Goal: Task Accomplishment & Management: Manage account settings

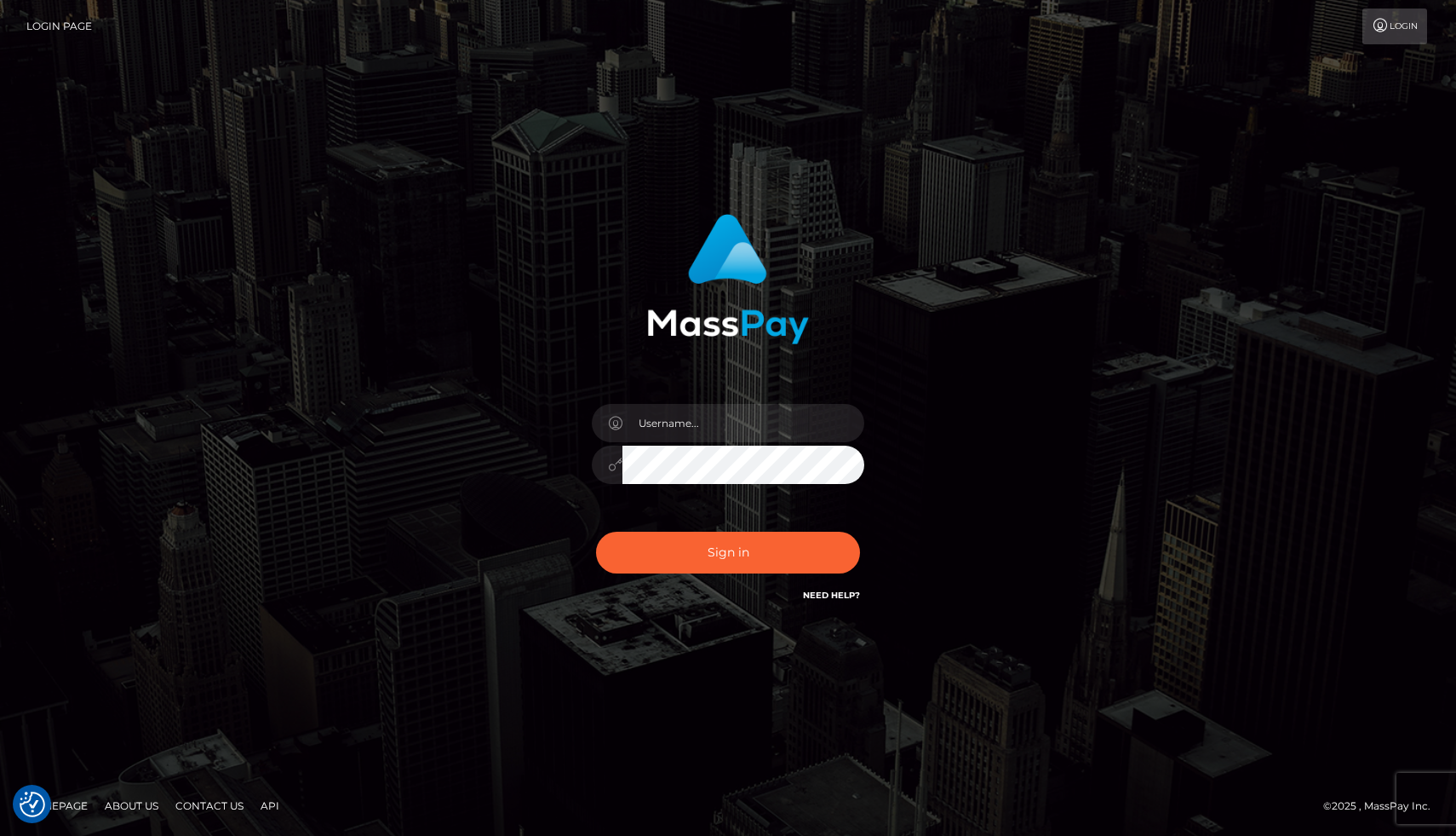
click at [753, 442] on div at bounding box center [727, 456] width 298 height 130
click at [755, 413] on input "text" at bounding box center [743, 423] width 241 height 39
click at [667, 425] on input "text" at bounding box center [743, 423] width 241 height 39
click at [620, 425] on icon at bounding box center [615, 424] width 15 height 14
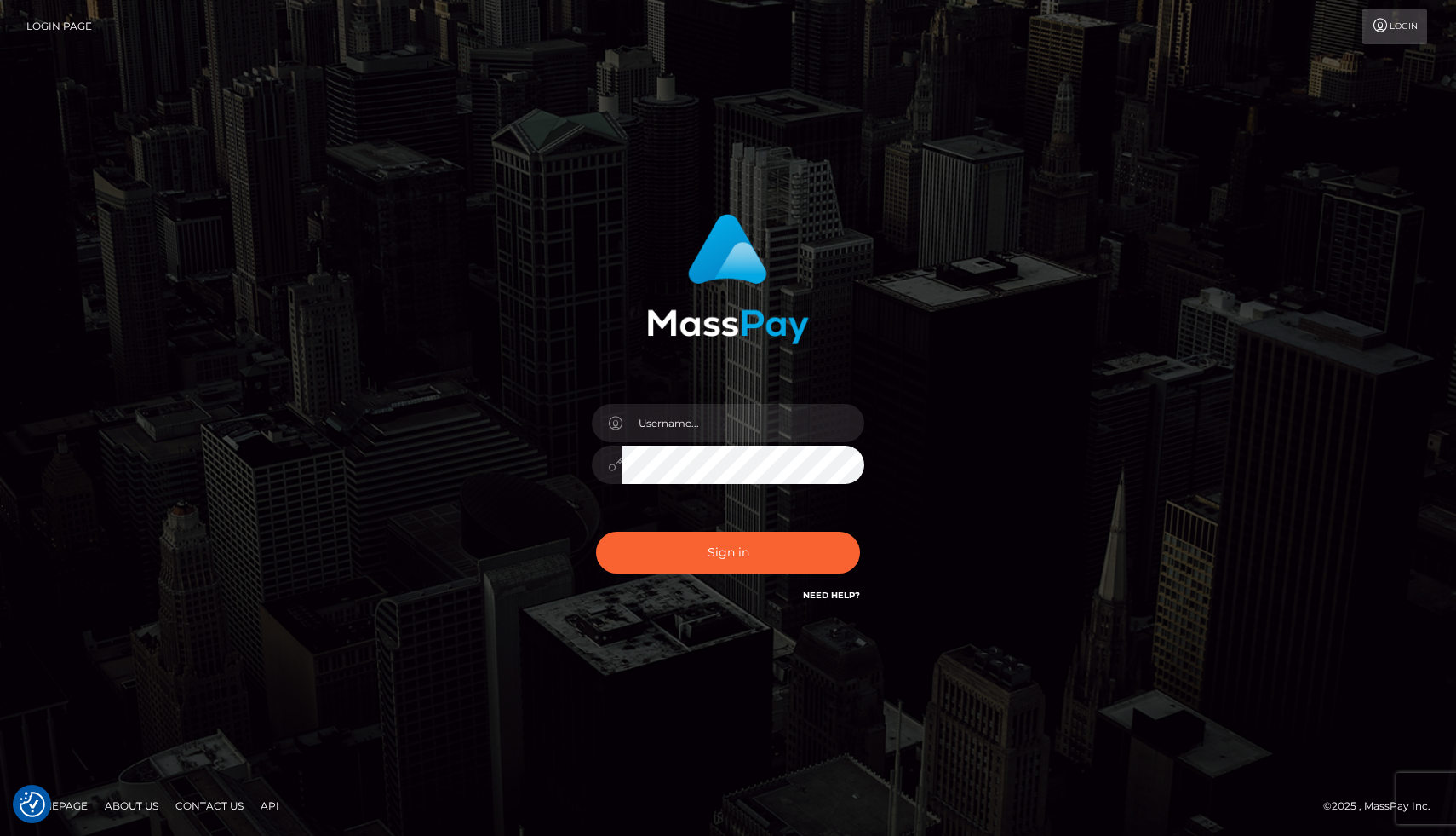
click at [620, 425] on icon at bounding box center [615, 424] width 15 height 14
click at [671, 419] on input "text" at bounding box center [743, 423] width 241 height 39
click at [487, 434] on div "Sign in" at bounding box center [727, 417] width 970 height 434
click at [752, 440] on input "text" at bounding box center [743, 423] width 241 height 39
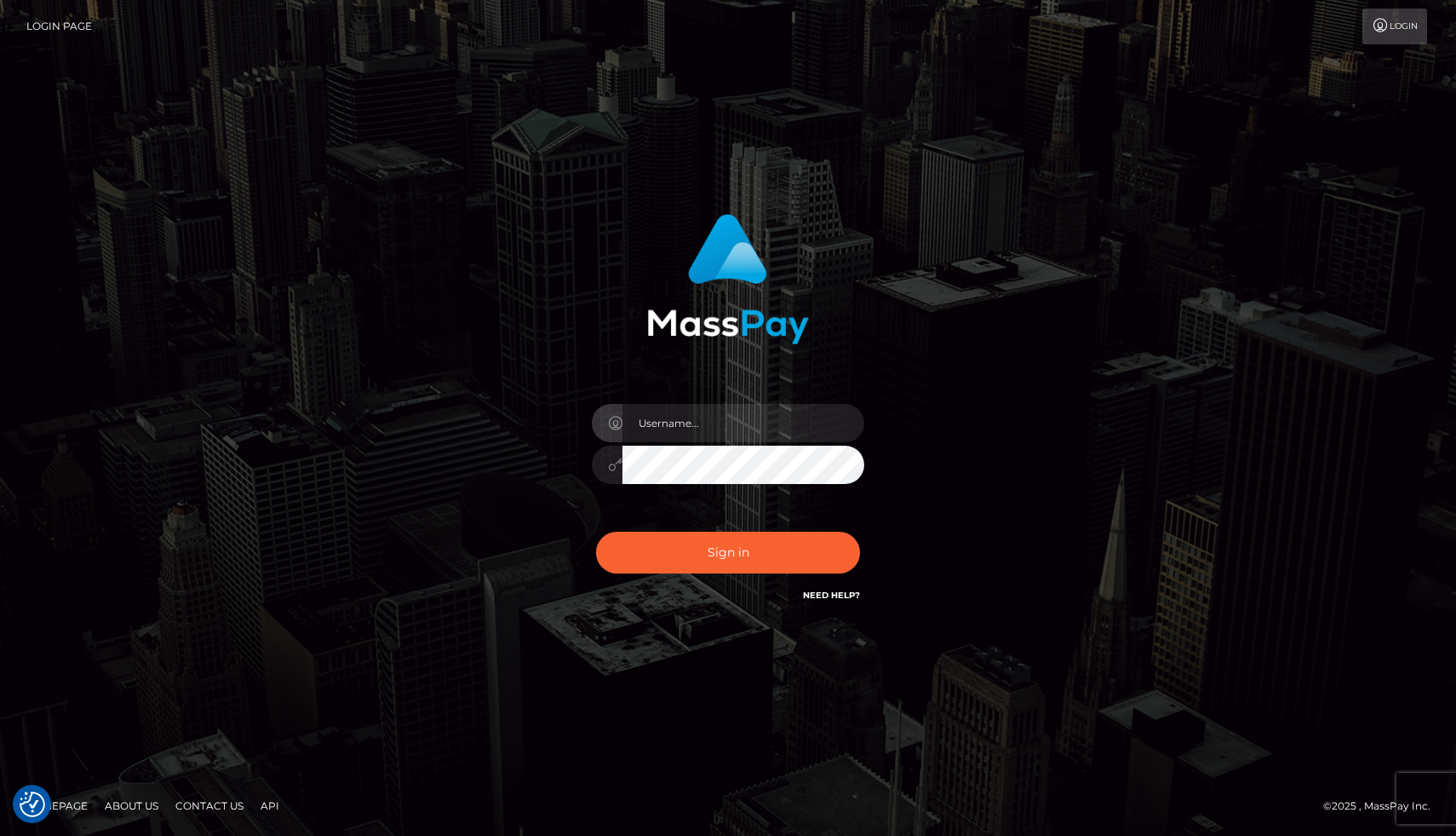
click at [66, 17] on link "Login Page" at bounding box center [59, 26] width 66 height 36
click at [712, 417] on input "text" at bounding box center [743, 423] width 241 height 39
type input "elenaslushy@gmail.com"
click at [596, 531] on button "Sign in" at bounding box center [728, 552] width 264 height 42
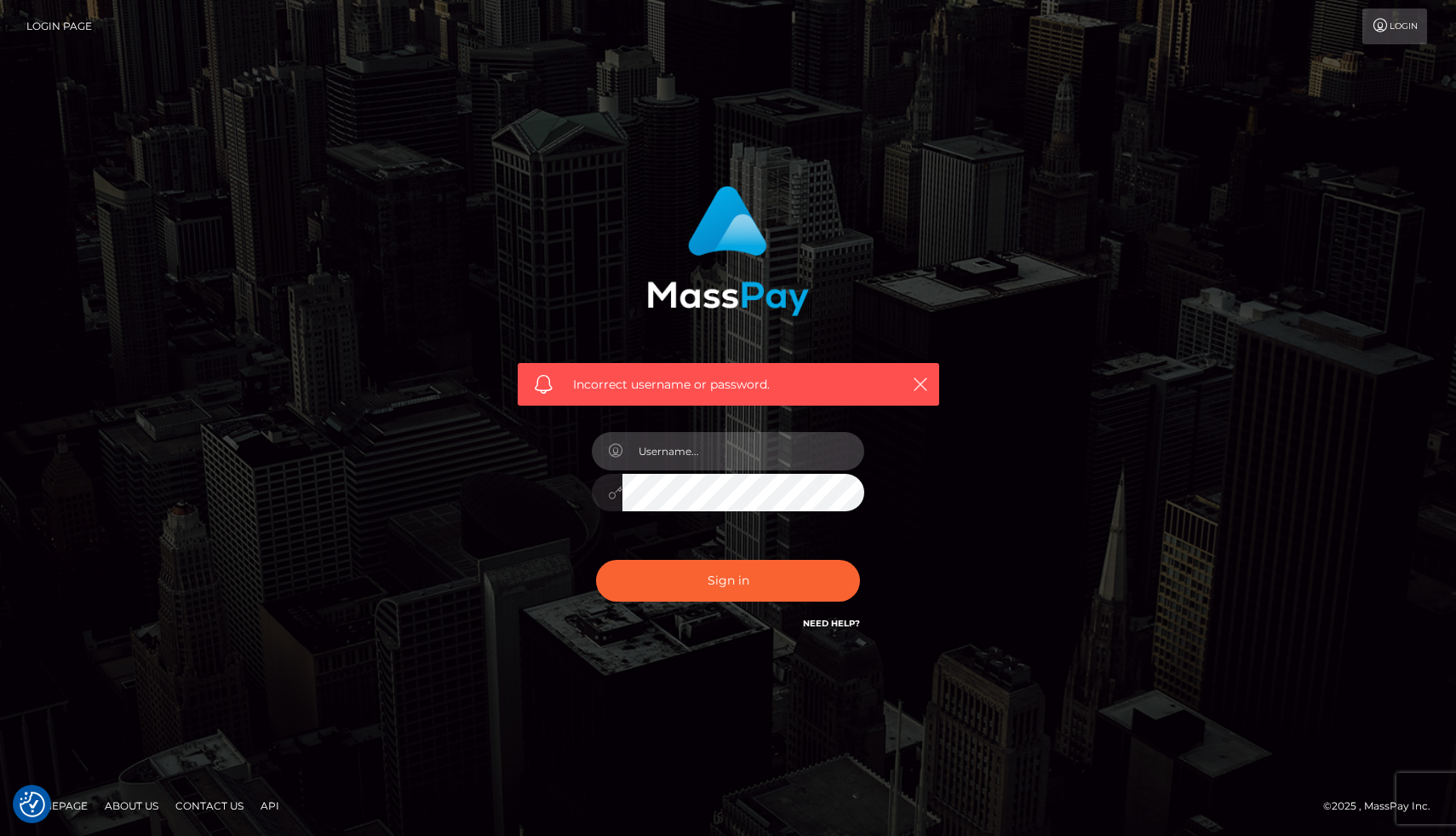
click at [681, 461] on input "text" at bounding box center [743, 451] width 241 height 39
click at [666, 439] on input "text" at bounding box center [743, 451] width 241 height 39
type input "[EMAIL_ADDRESS][DOMAIN_NAME]"
click at [596, 560] on button "Sign in" at bounding box center [728, 580] width 264 height 42
